Goal: Navigation & Orientation: Find specific page/section

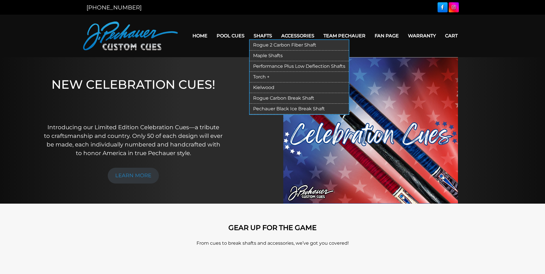
click at [263, 88] on link "Kielwood" at bounding box center [299, 87] width 99 height 11
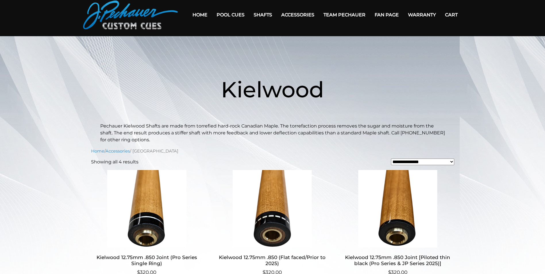
scroll to position [20, 0]
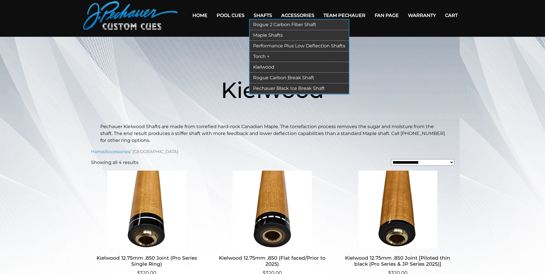
click at [263, 55] on link "Torch +" at bounding box center [299, 56] width 99 height 11
